Goal: Task Accomplishment & Management: Use online tool/utility

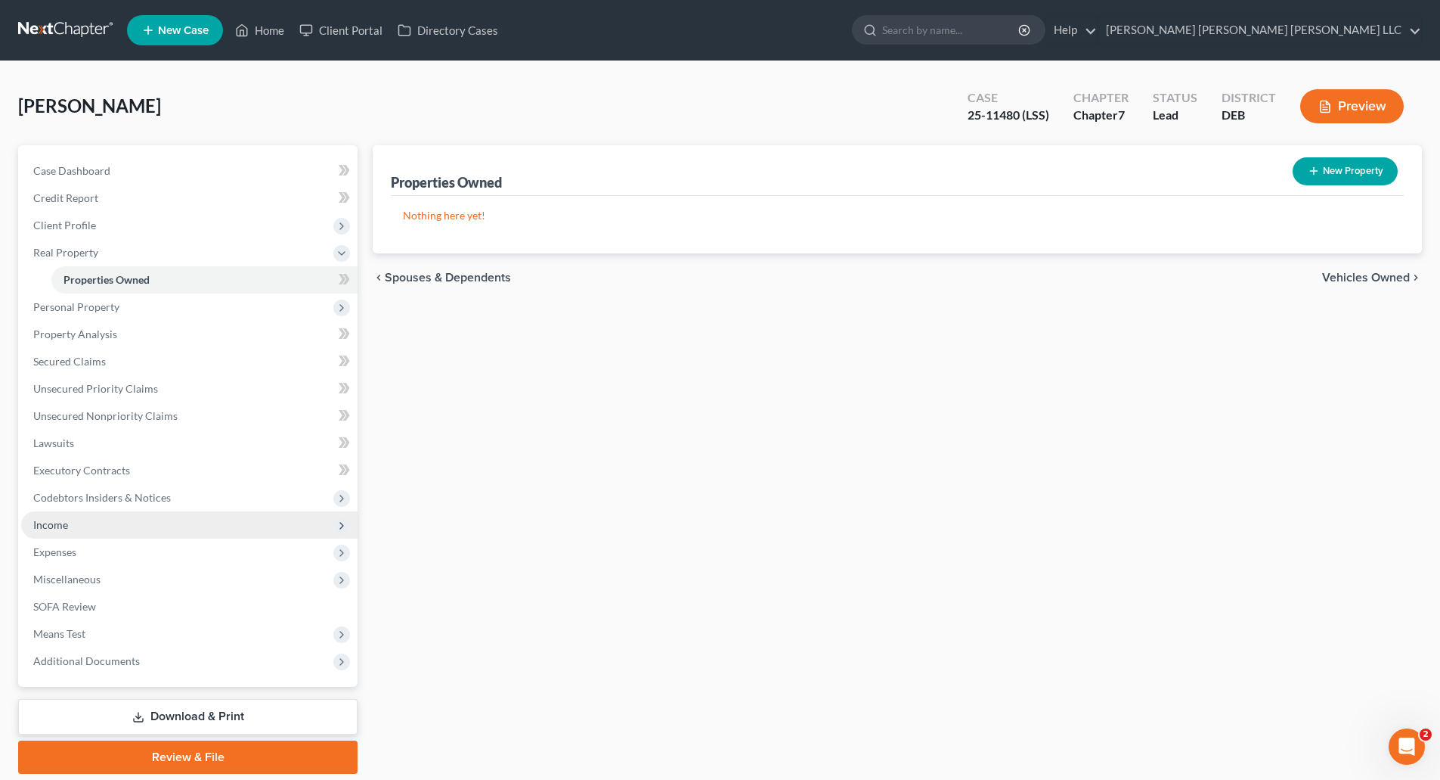
click at [45, 516] on span "Income" at bounding box center [189, 524] width 336 height 27
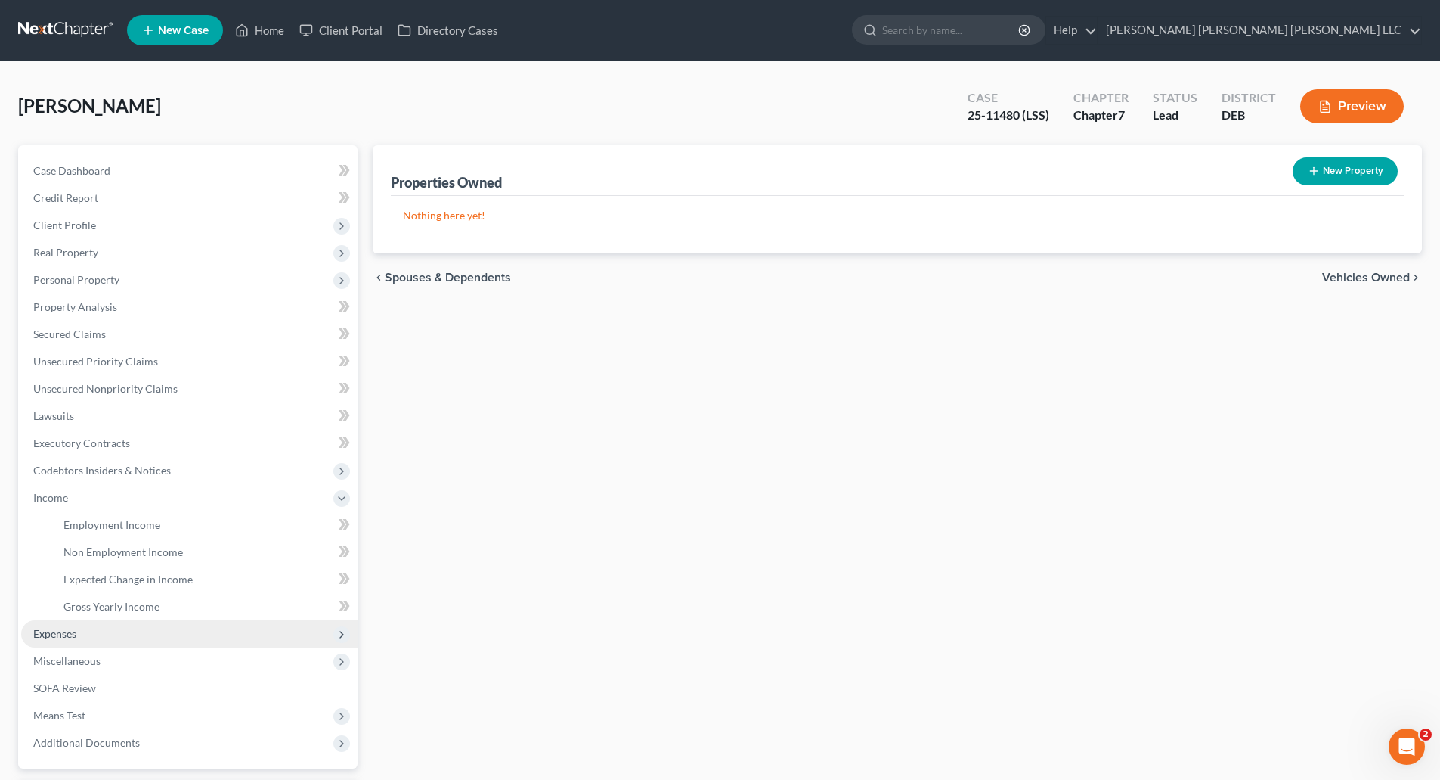
click at [65, 631] on span "Expenses" at bounding box center [54, 633] width 43 height 13
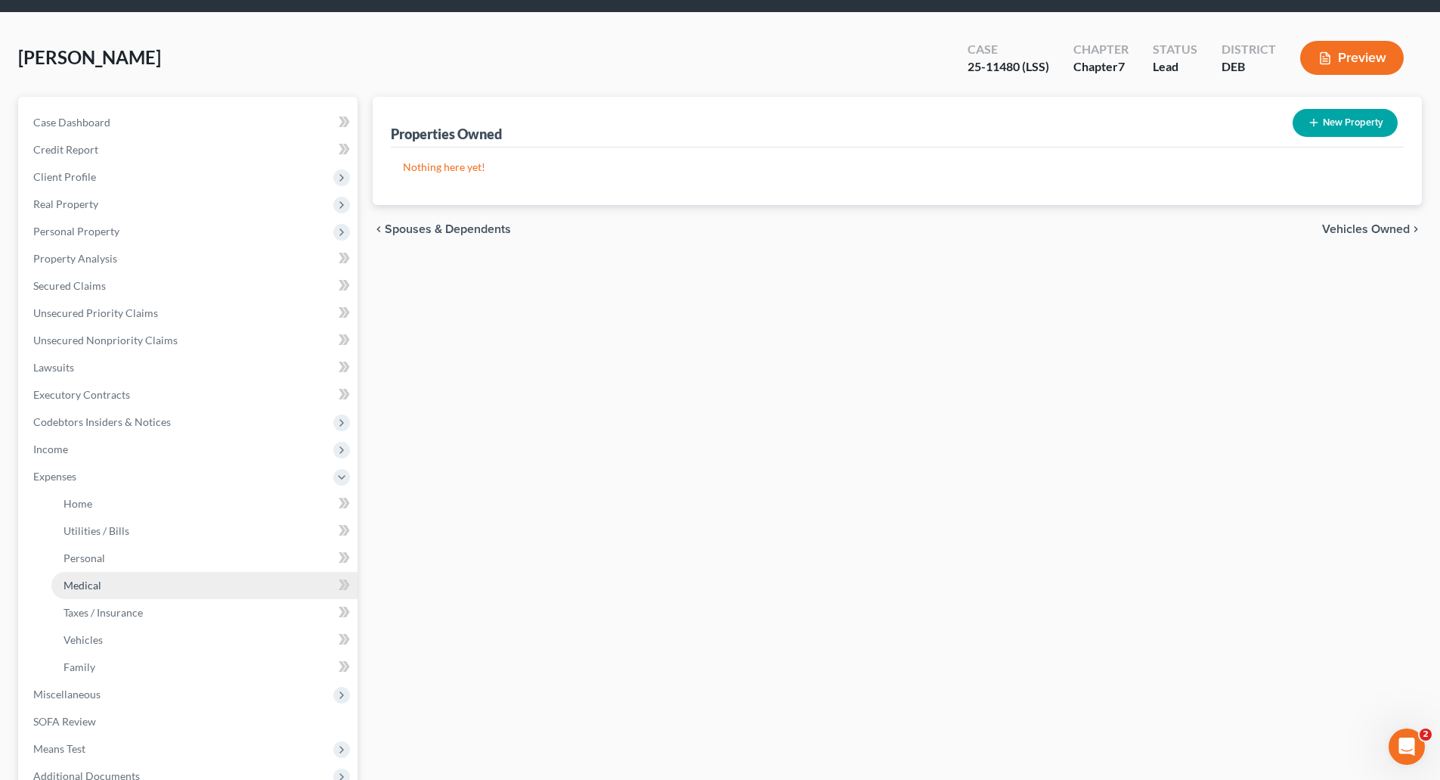
scroll to position [76, 0]
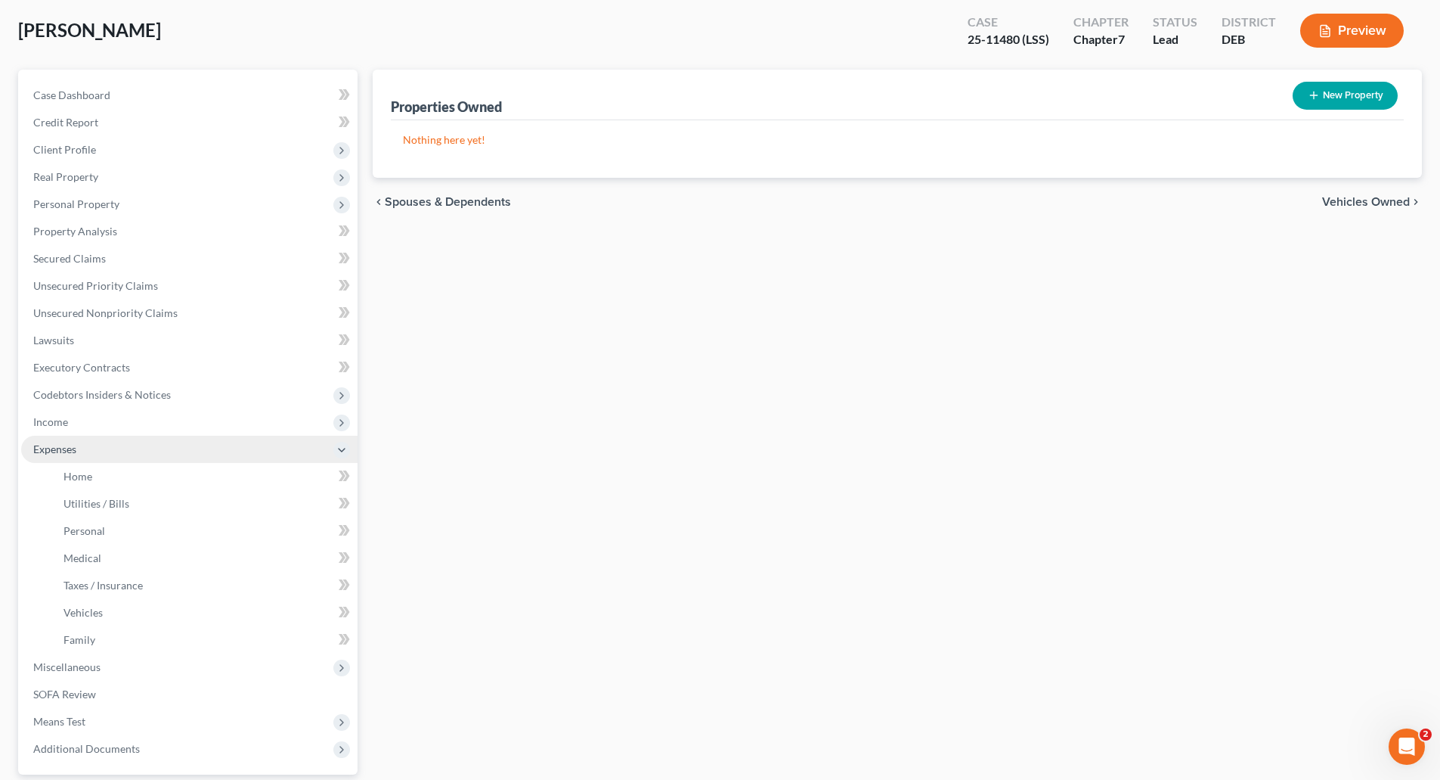
click at [64, 448] on span "Expenses" at bounding box center [54, 448] width 43 height 13
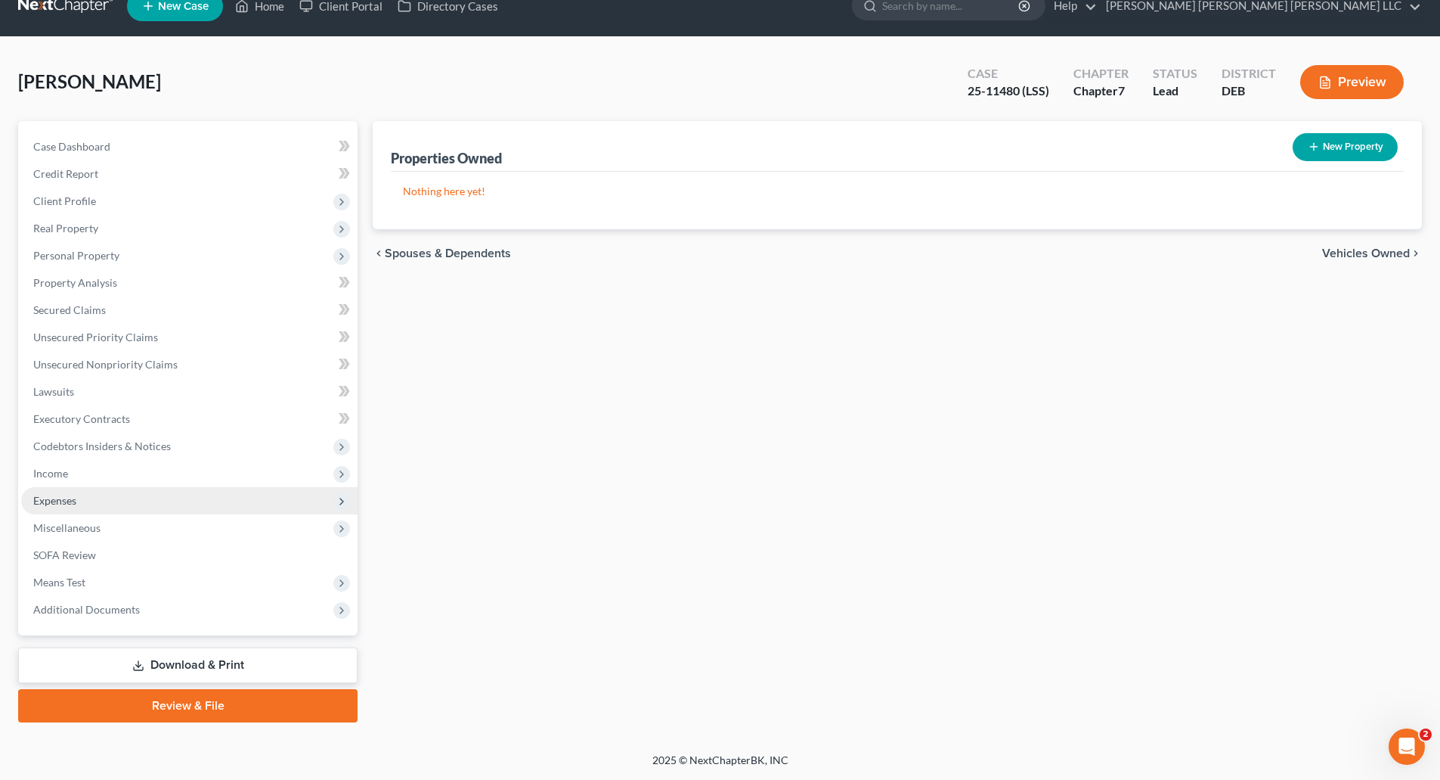
scroll to position [24, 0]
click at [49, 500] on span "Expenses" at bounding box center [54, 500] width 43 height 13
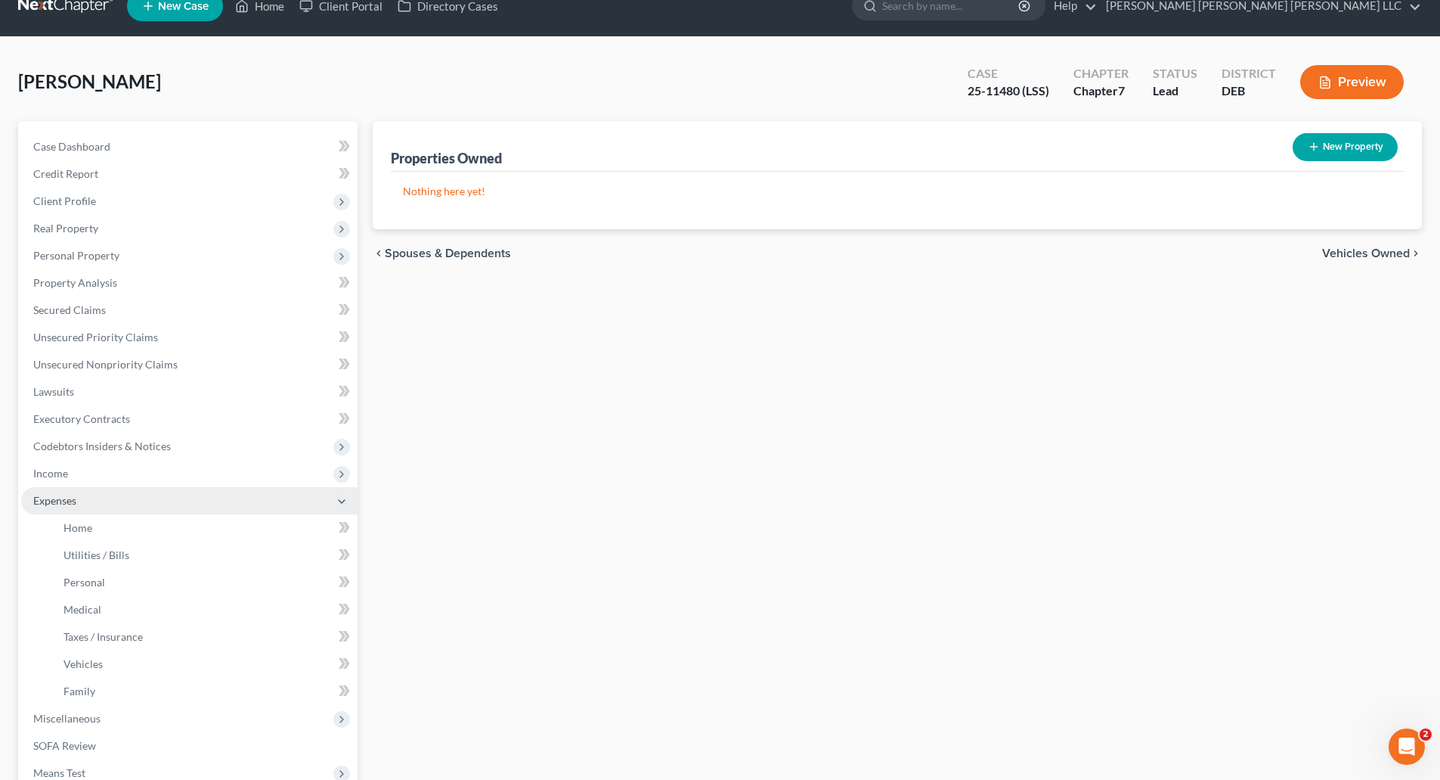
scroll to position [76, 0]
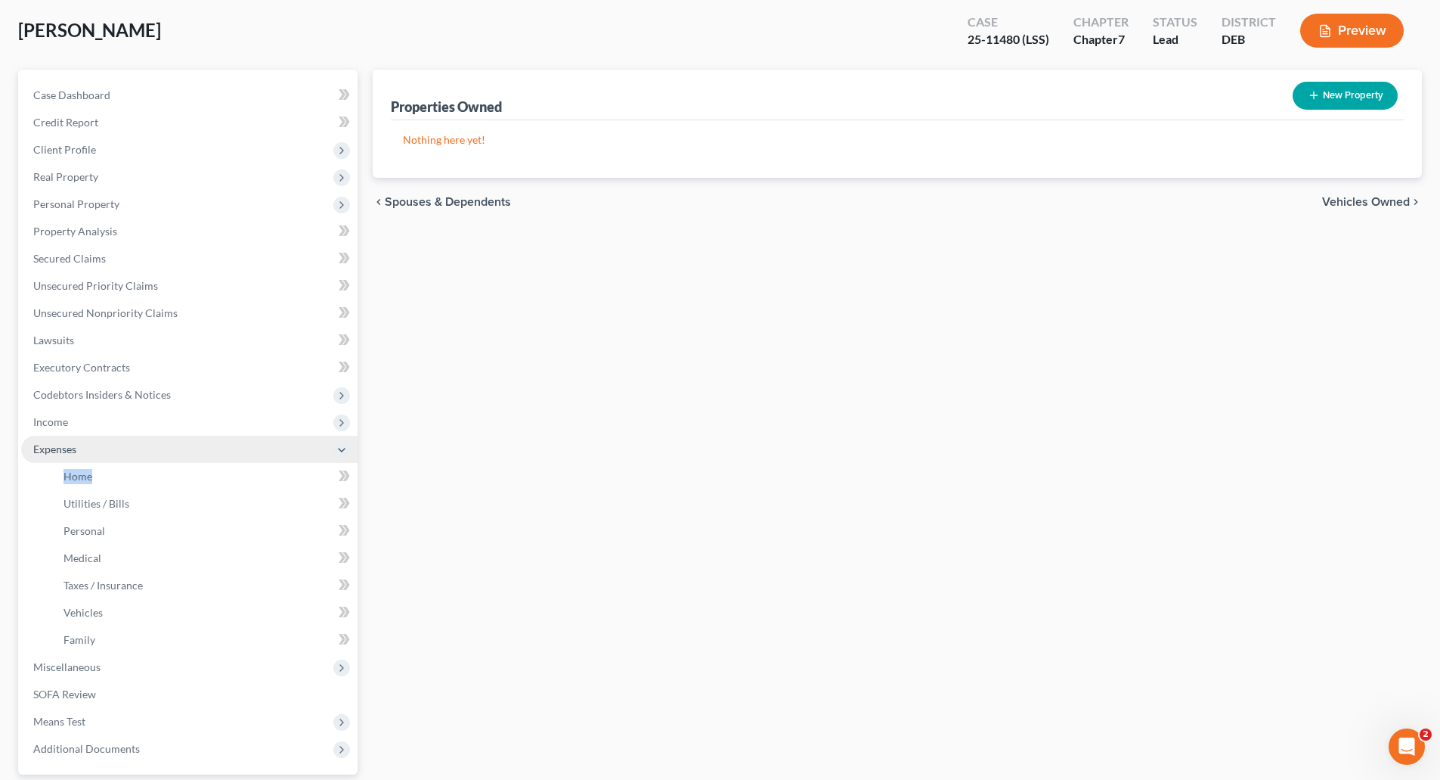
click at [49, 500] on ul "Home Utilities / Bills Personal Medical" at bounding box center [189, 558] width 336 height 191
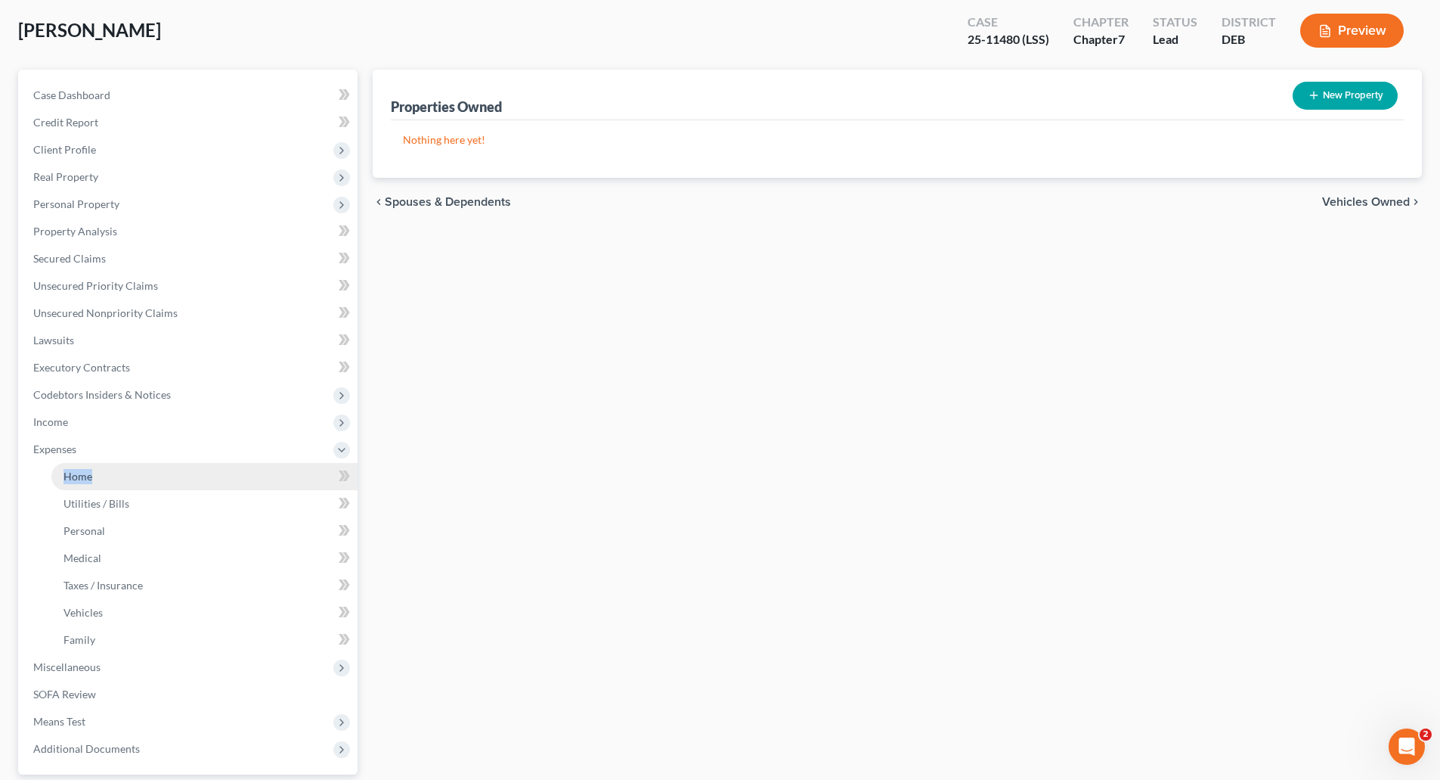
click at [69, 477] on span "Home" at bounding box center [78, 476] width 29 height 13
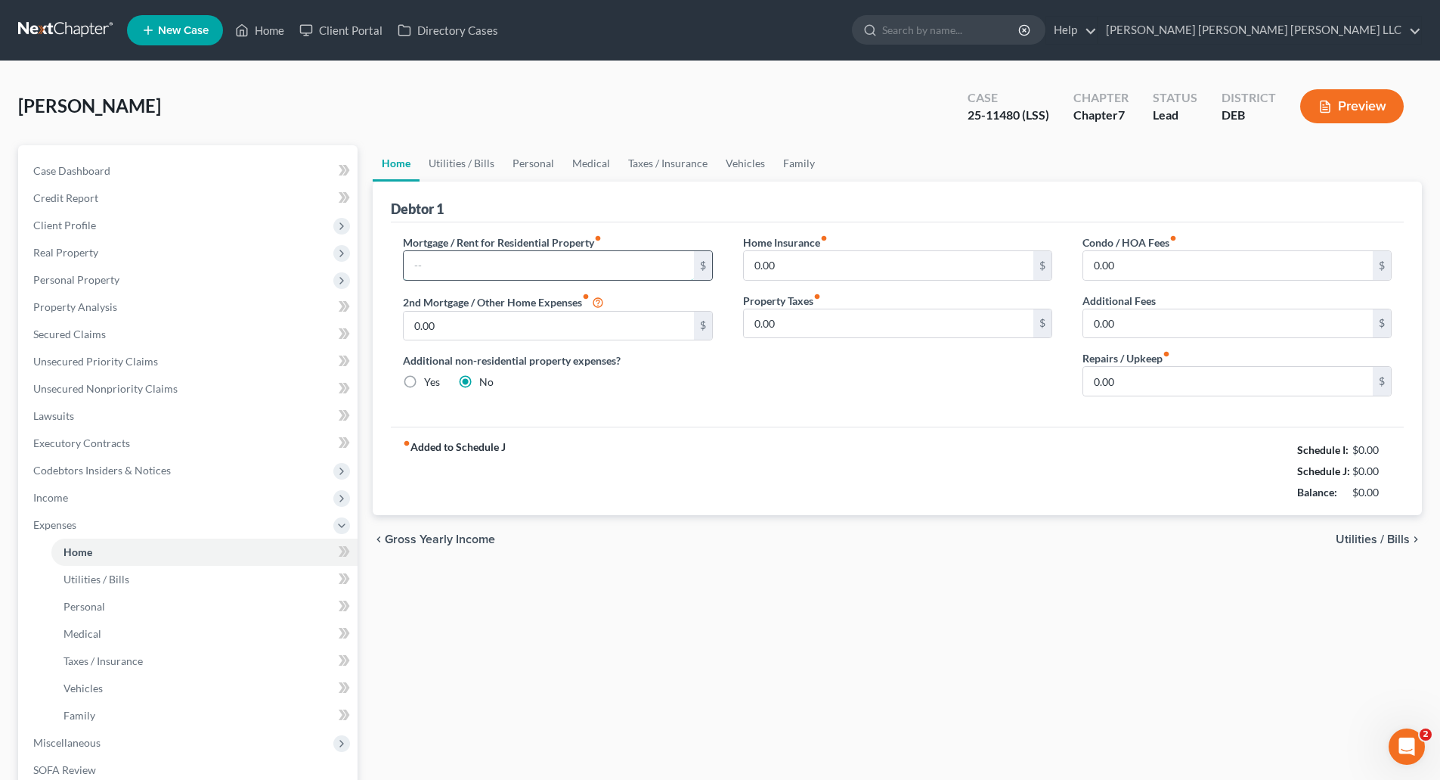
click at [482, 268] on input "text" at bounding box center [549, 265] width 290 height 29
type input "2,503"
